Goal: Find specific page/section: Find specific page/section

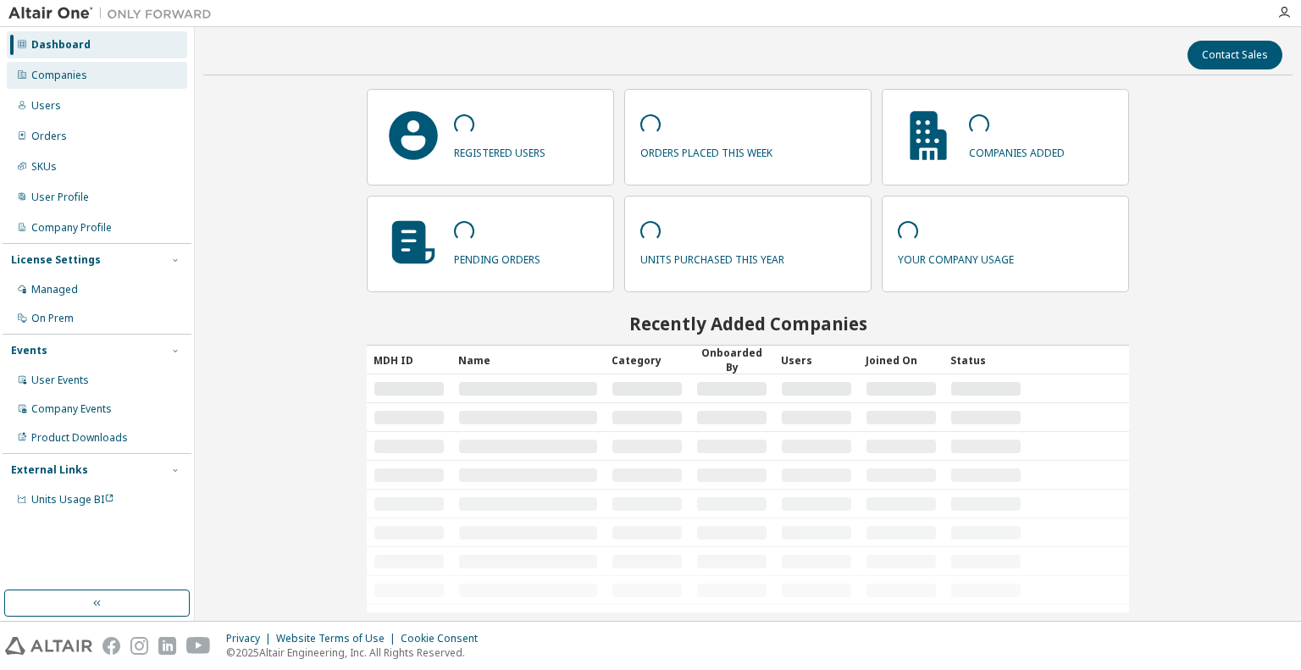
click at [127, 80] on div "Companies" at bounding box center [97, 75] width 180 height 27
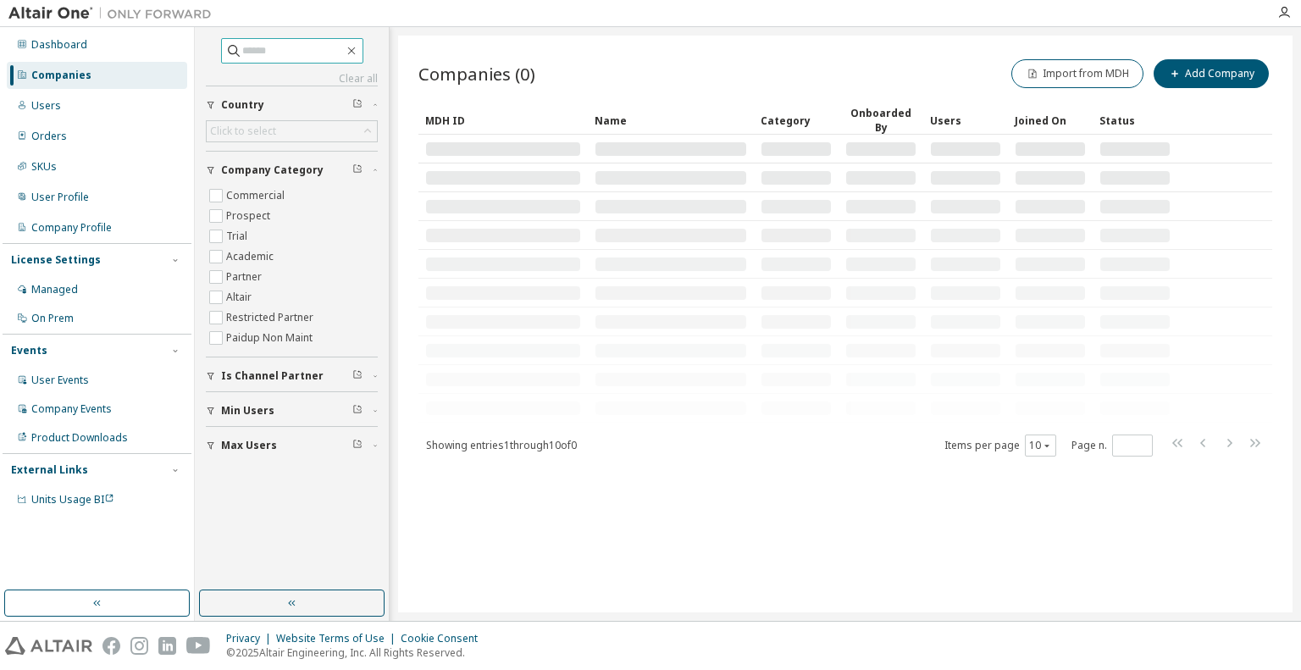
click at [302, 51] on input "text" at bounding box center [293, 50] width 102 height 17
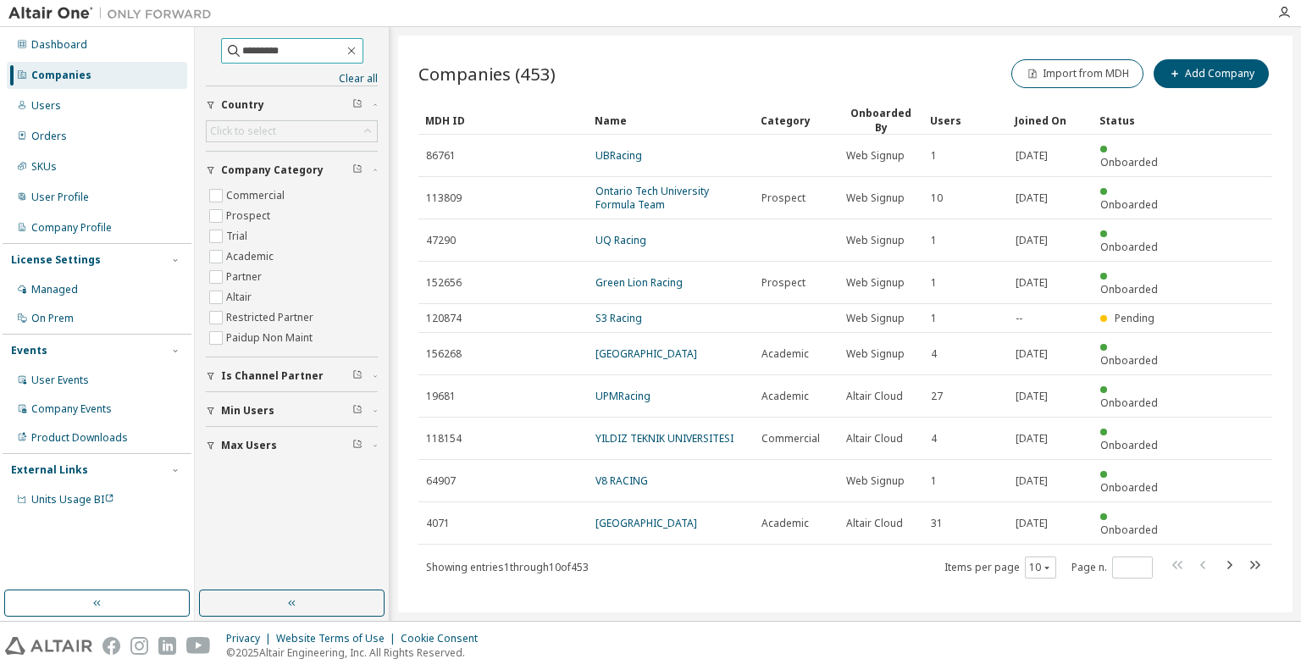
click at [281, 47] on input "*********" at bounding box center [293, 50] width 102 height 17
type input "**********"
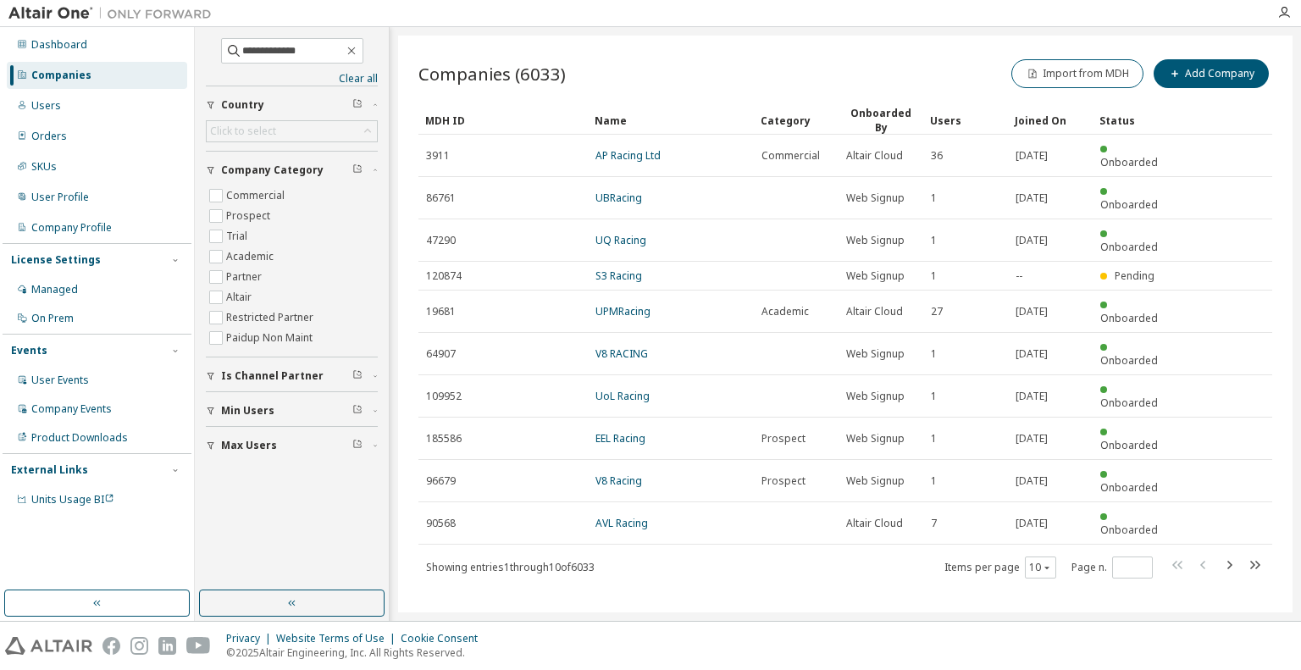
click at [565, 601] on div "Companies (6033) Import from MDH Add Company Clear Load Save Save As Field Oper…" at bounding box center [845, 324] width 894 height 577
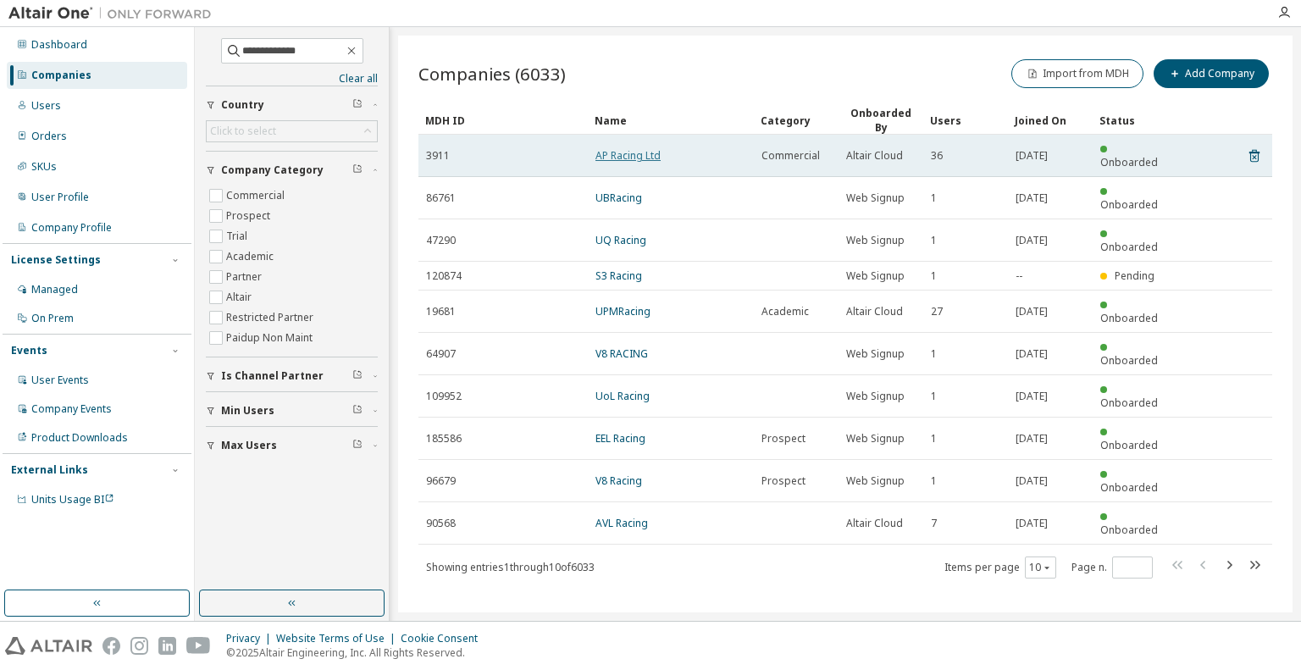
click at [621, 148] on link "AP Racing Ltd" at bounding box center [627, 155] width 65 height 14
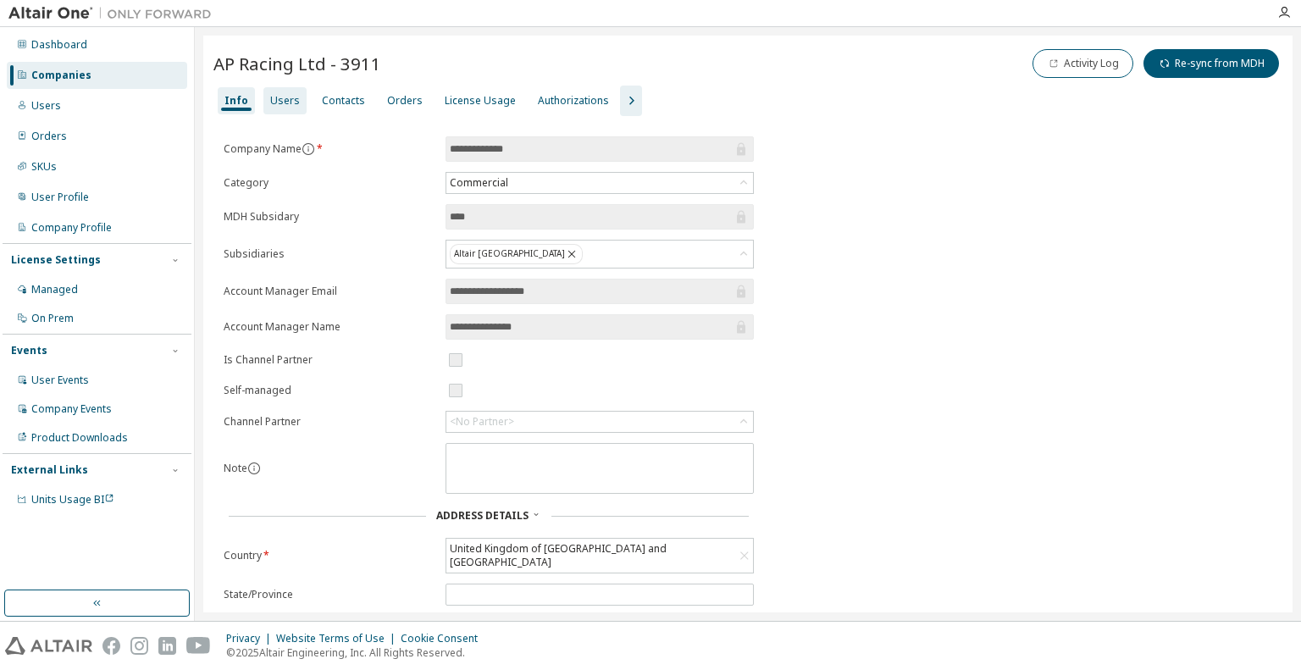
click at [274, 96] on div "Users" at bounding box center [285, 101] width 30 height 14
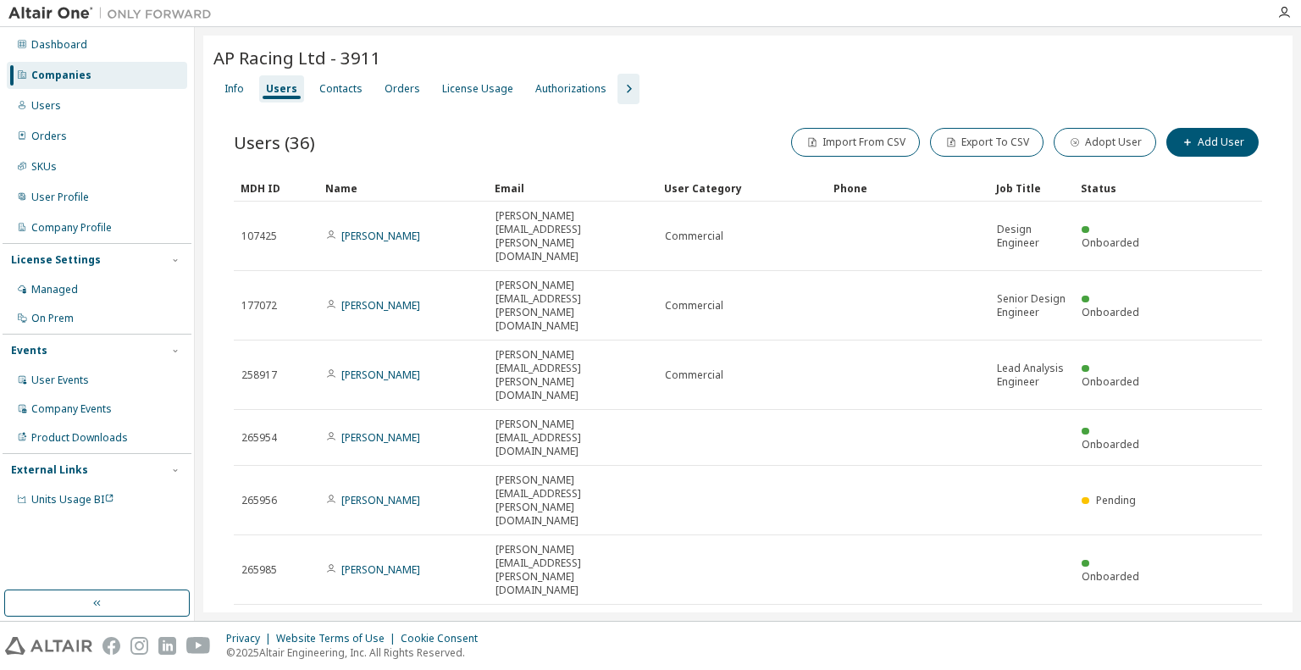
click at [297, 87] on div "Users" at bounding box center [281, 89] width 31 height 14
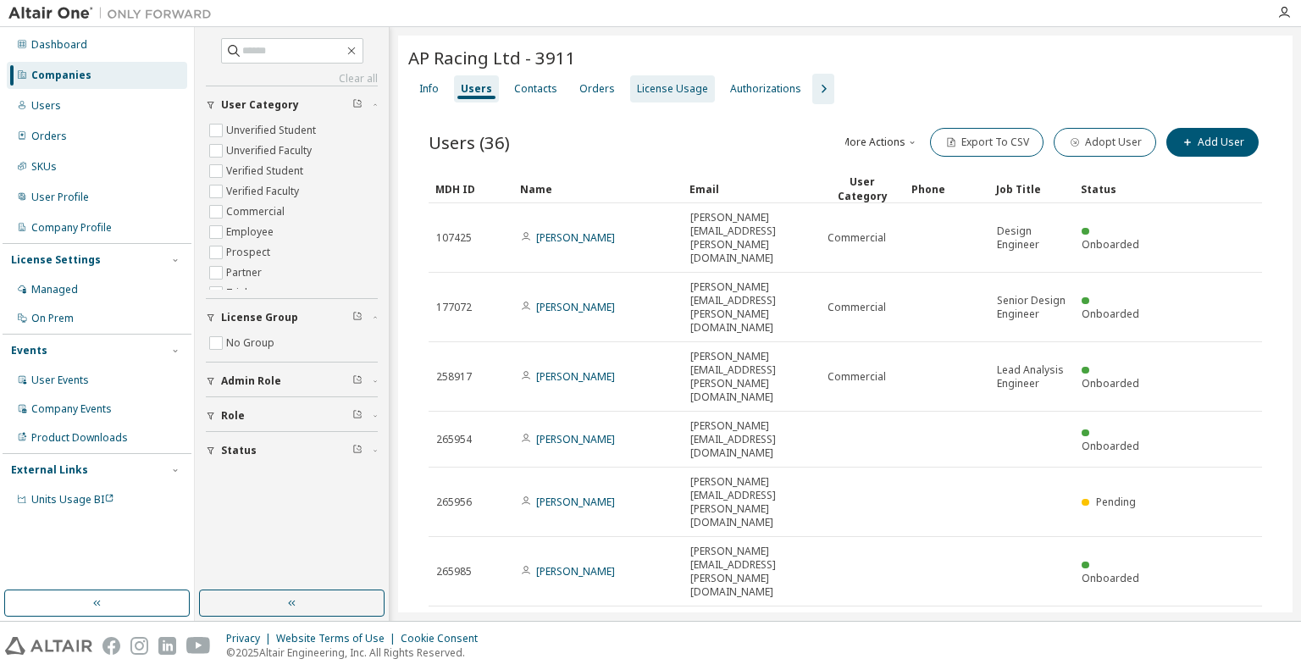
click at [670, 77] on div "License Usage" at bounding box center [672, 88] width 85 height 27
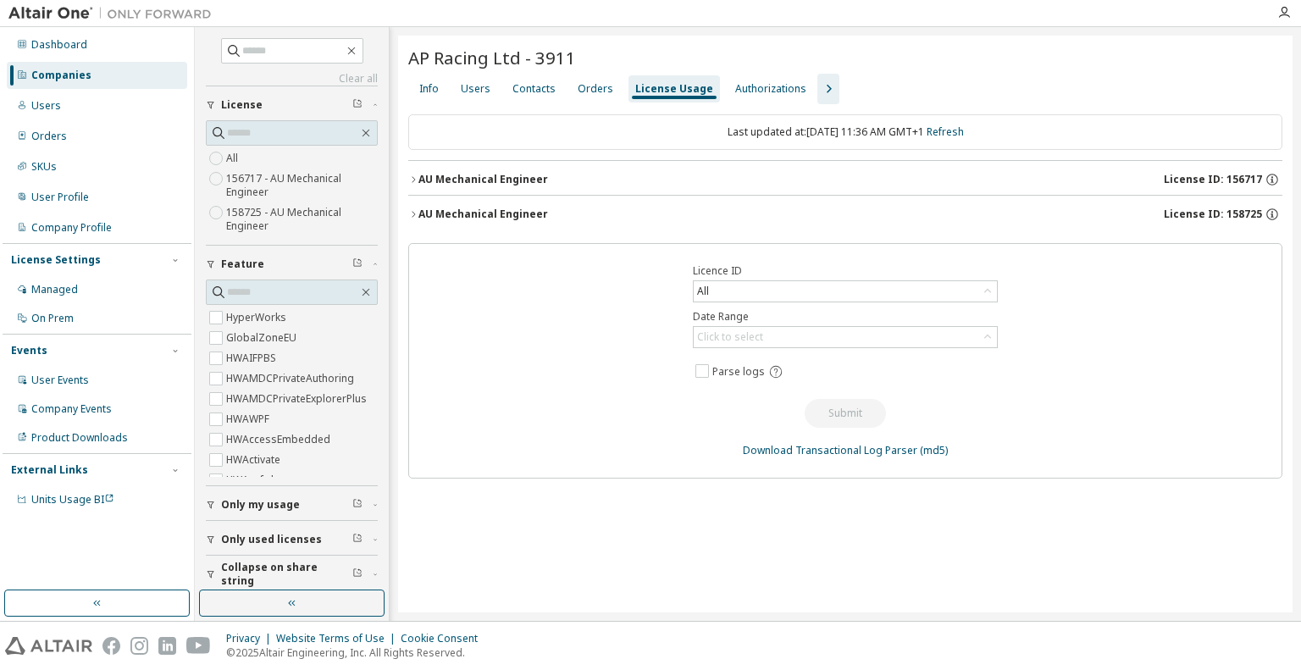
click at [479, 213] on div "AU Mechanical Engineer" at bounding box center [483, 215] width 130 height 14
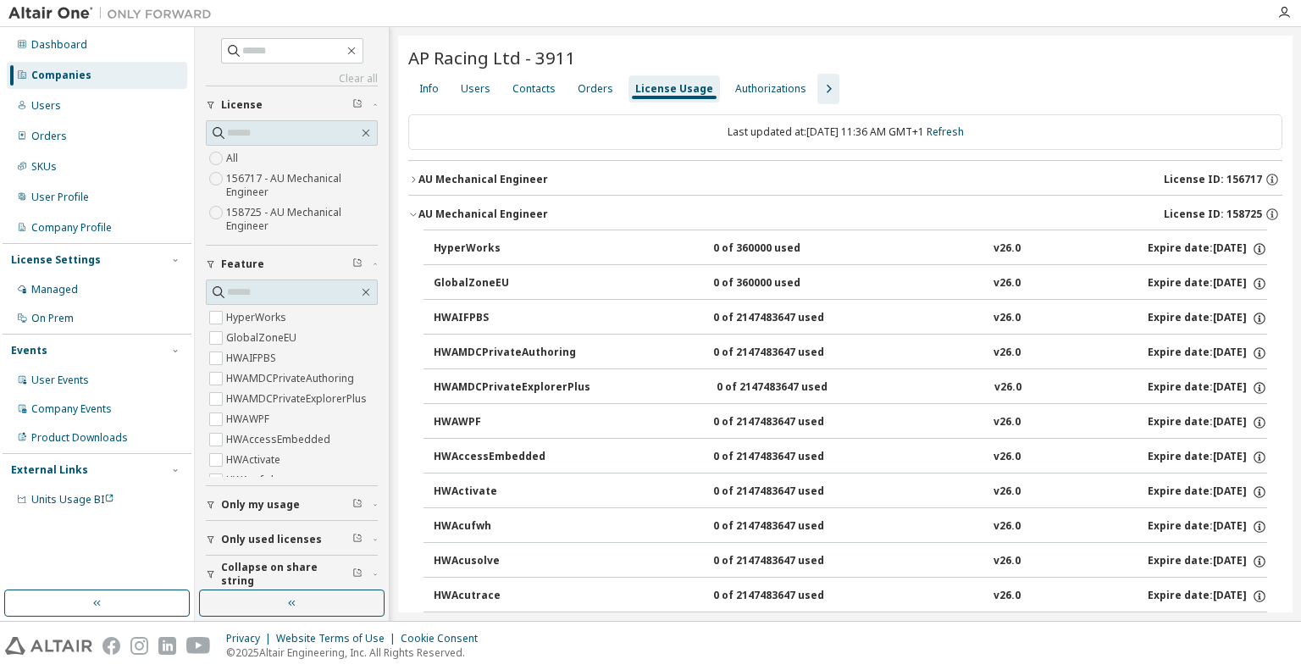
click at [465, 178] on div "AU Mechanical Engineer" at bounding box center [483, 180] width 130 height 14
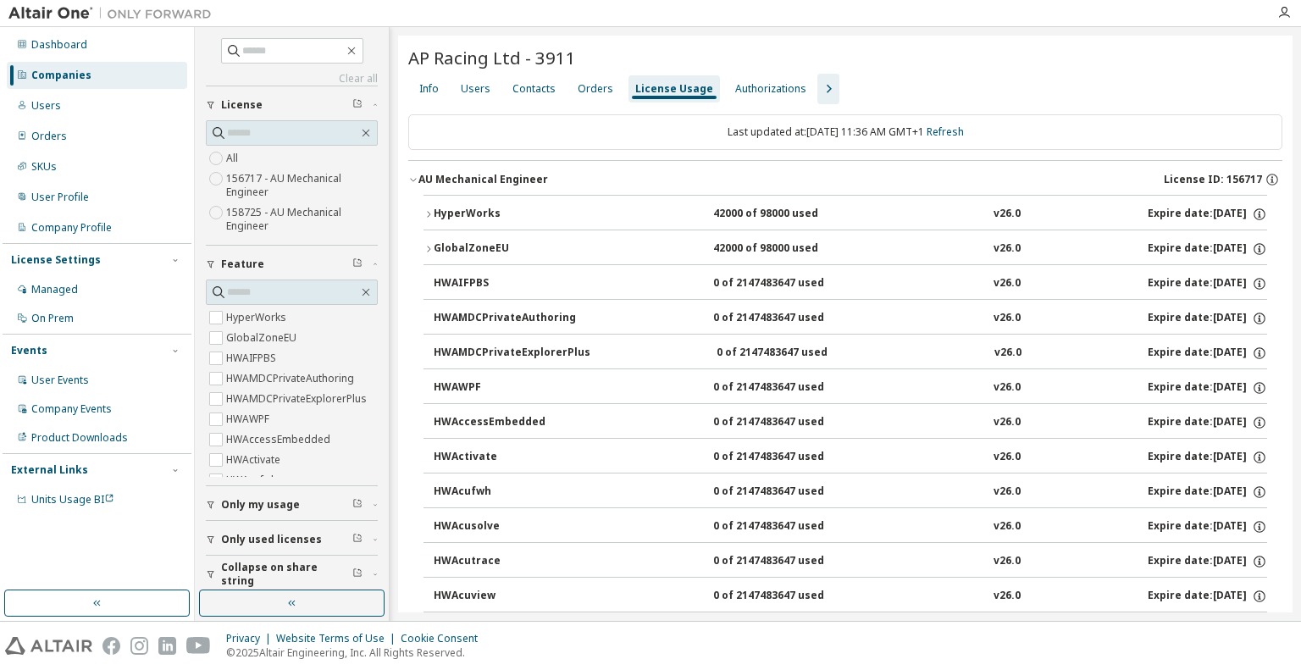
click at [465, 178] on div "AU Mechanical Engineer" at bounding box center [483, 180] width 130 height 14
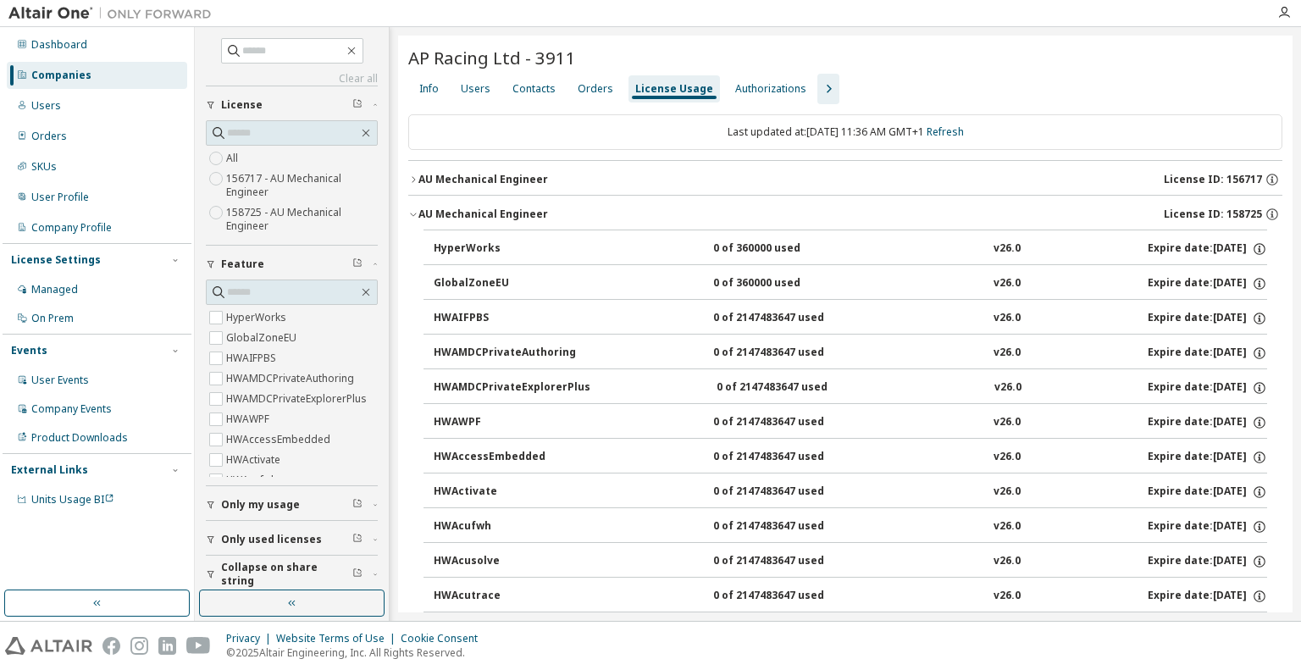
click at [470, 177] on div "AU Mechanical Engineer" at bounding box center [483, 180] width 130 height 14
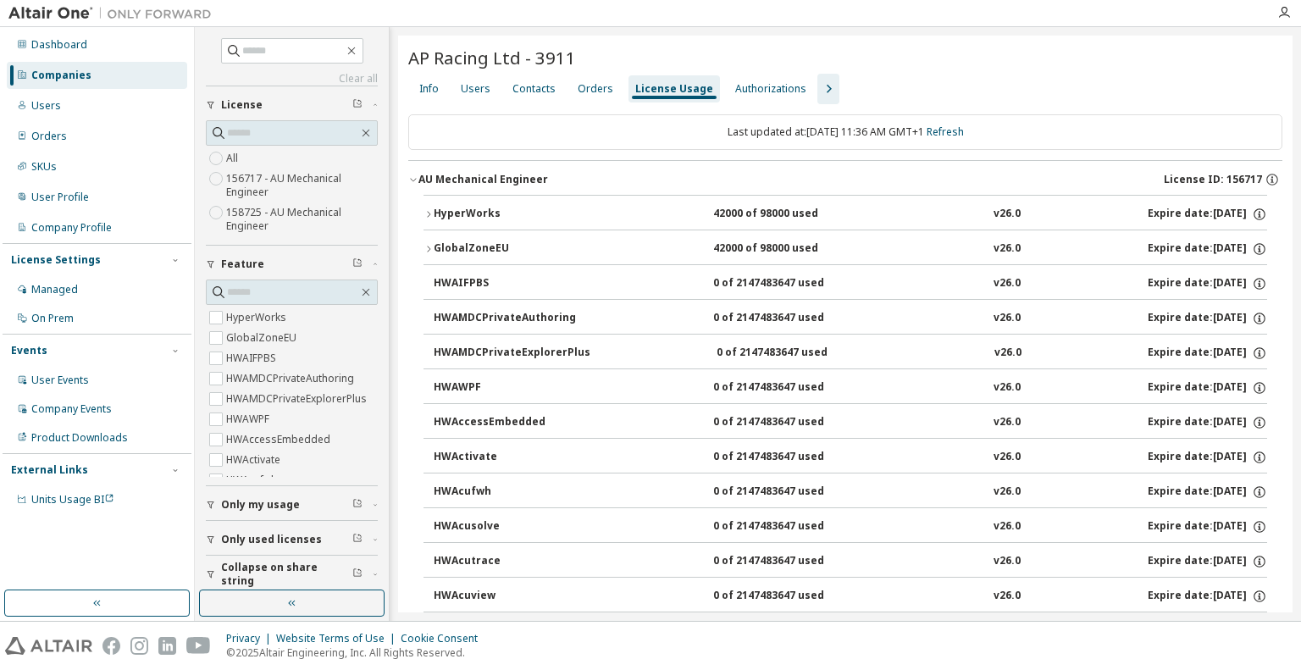
click at [472, 175] on div "AU Mechanical Engineer" at bounding box center [483, 180] width 130 height 14
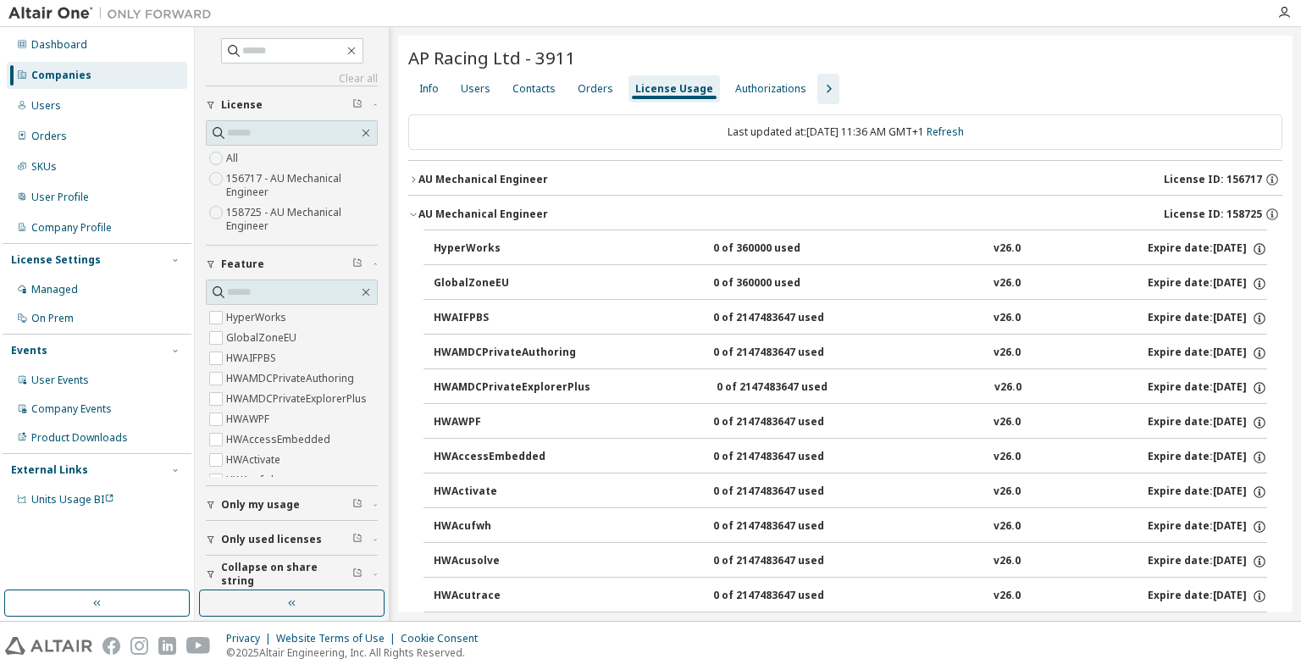
click at [1127, 62] on div "AP Racing Ltd - 3911" at bounding box center [845, 58] width 874 height 24
click at [827, 86] on icon "button" at bounding box center [829, 89] width 5 height 8
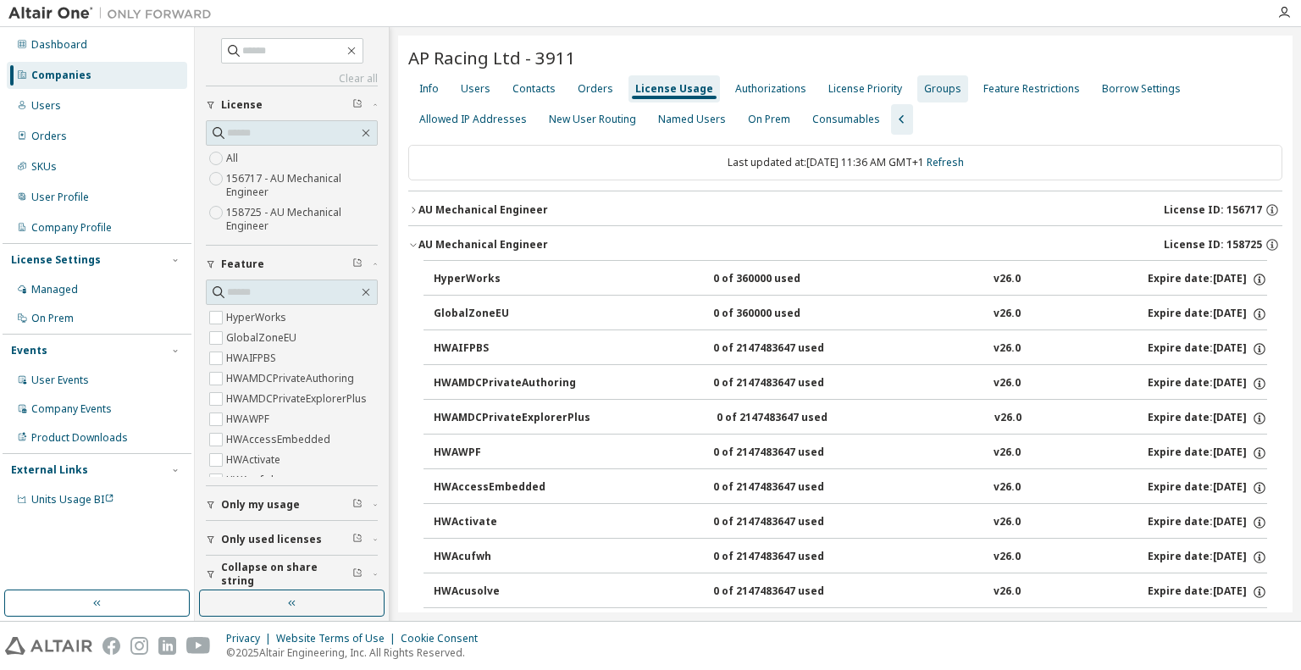
click at [901, 87] on div "Info Users Contacts Orders License Usage Authorizations License Priority Groups…" at bounding box center [845, 104] width 874 height 61
click at [924, 91] on div "Groups" at bounding box center [942, 89] width 37 height 14
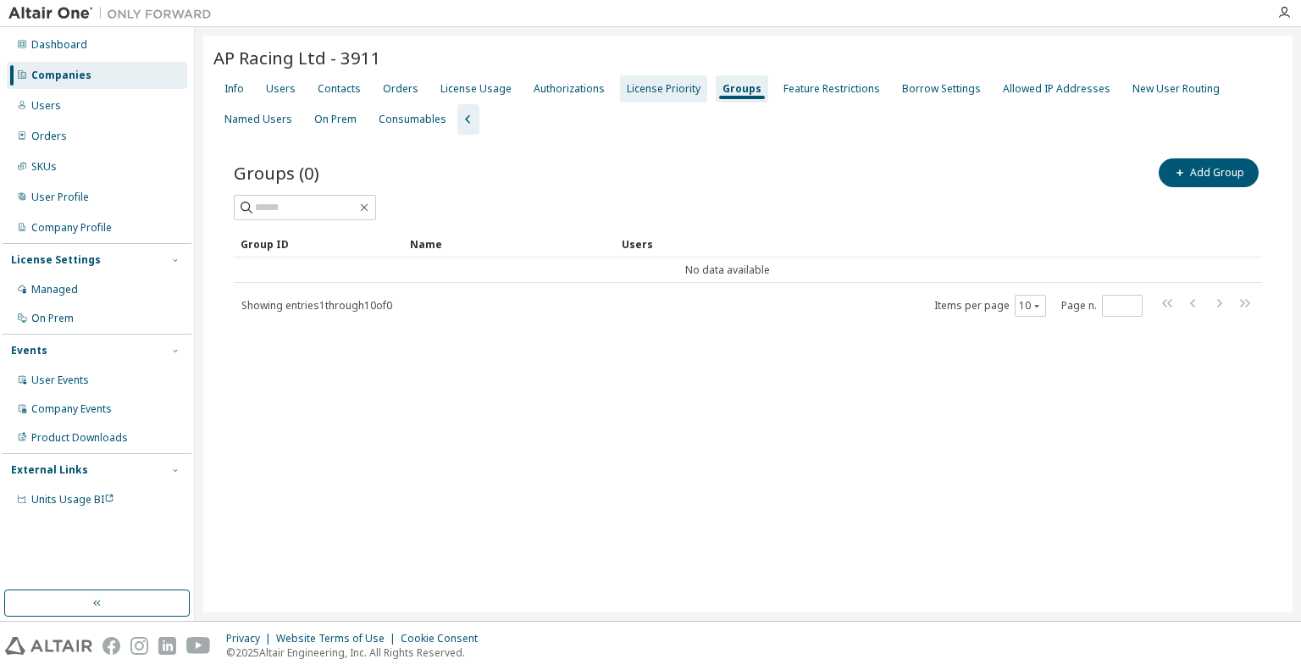
click at [666, 83] on div "License Priority" at bounding box center [664, 89] width 74 height 14
